Goal: Find specific page/section: Find specific page/section

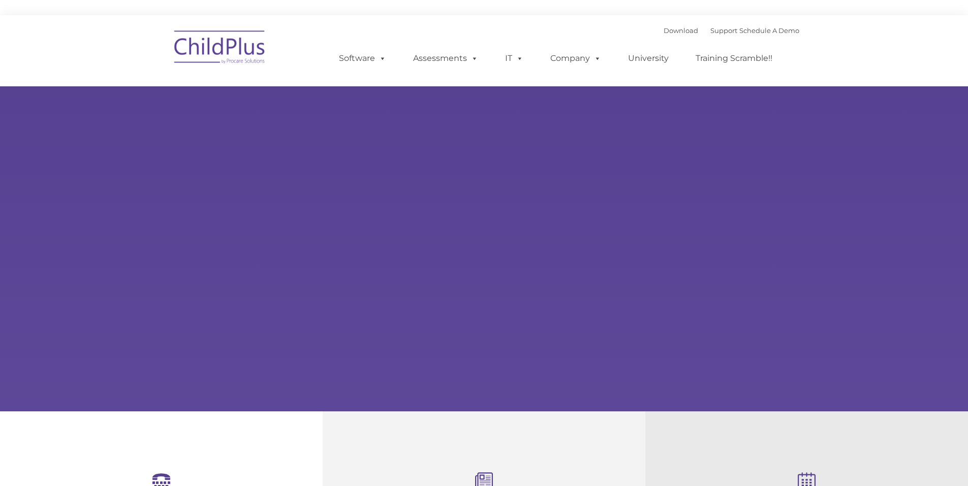
select select "MEDIUM"
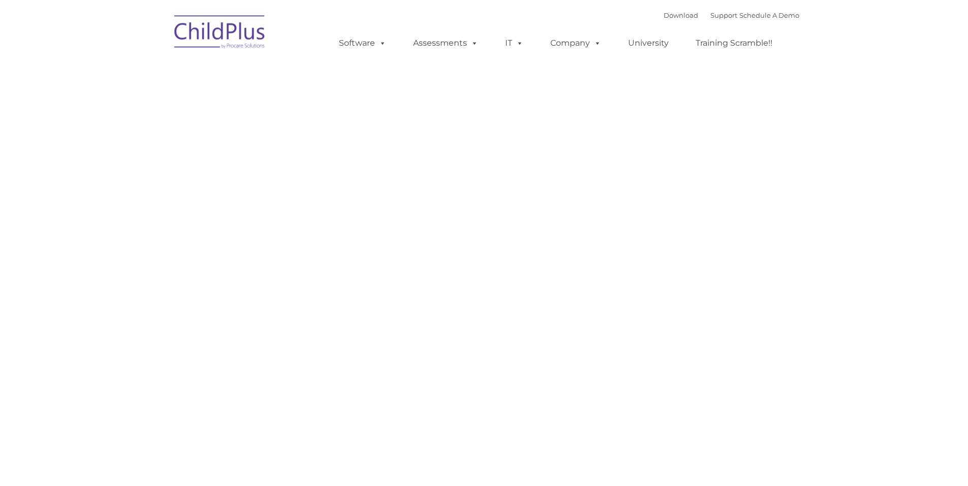
type input ""
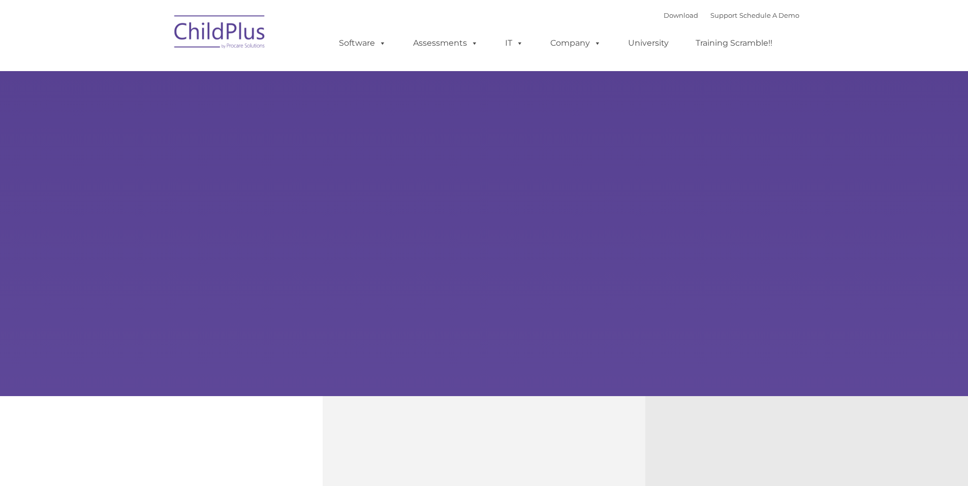
type input ""
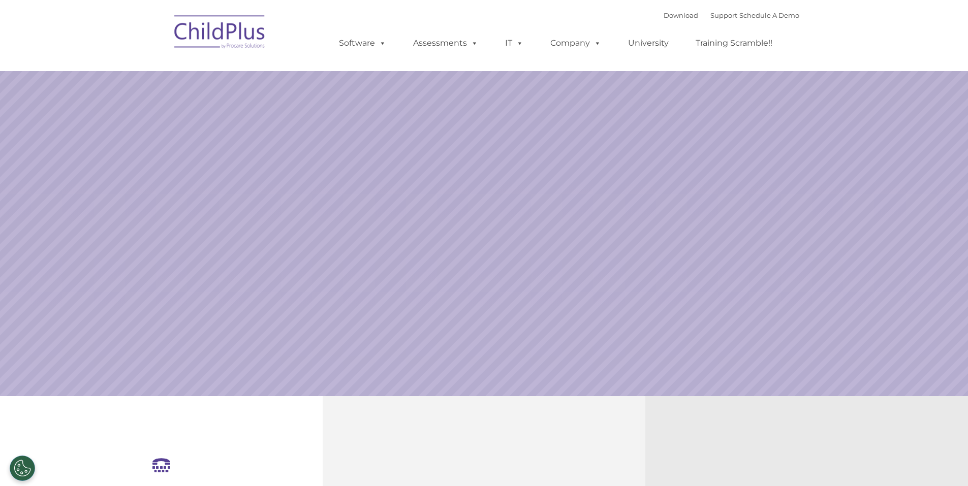
select select "MEDIUM"
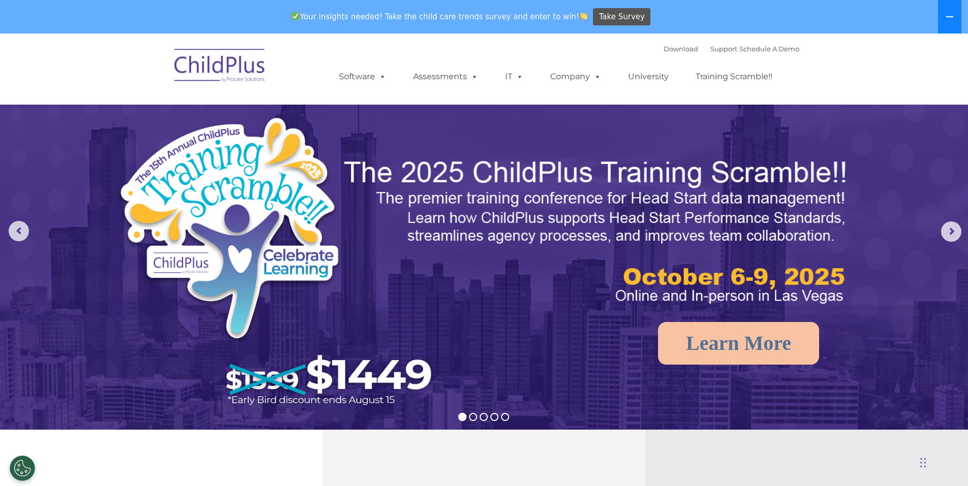
click at [942, 13] on button at bounding box center [949, 17] width 23 height 34
